Goal: Transaction & Acquisition: Purchase product/service

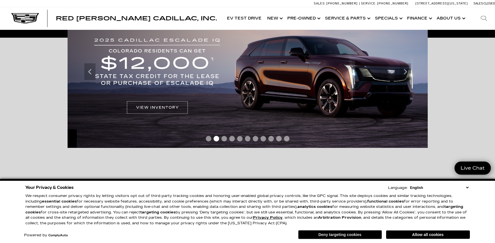
click at [357, 235] on button "Deny targeting cookies" at bounding box center [340, 234] width 84 height 9
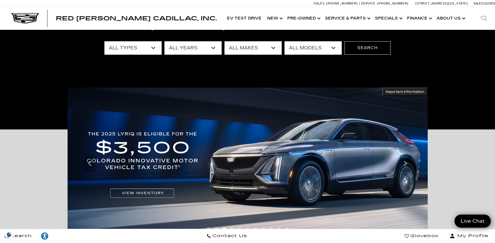
scroll to position [46, 0]
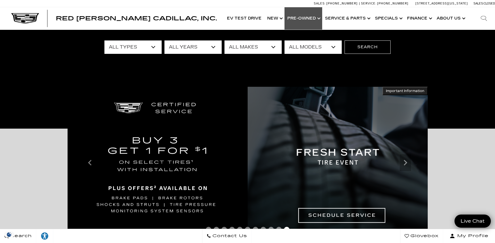
click at [319, 18] on link "Show Pre-Owned" at bounding box center [303, 18] width 38 height 22
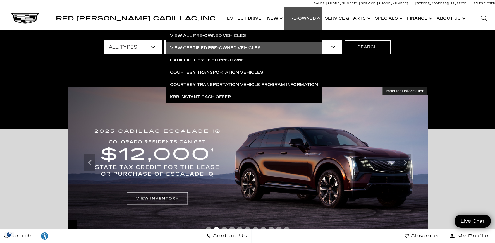
click at [244, 46] on link "View Certified Pre-Owned Vehicles" at bounding box center [244, 48] width 156 height 12
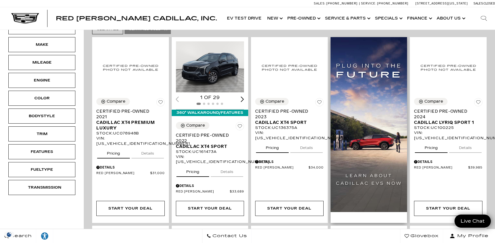
scroll to position [144, 0]
